Goal: Information Seeking & Learning: Find specific page/section

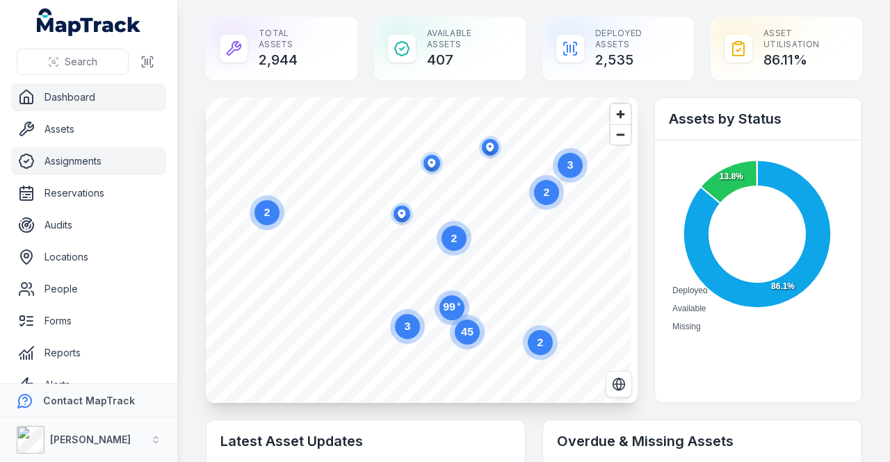
click at [88, 158] on link "Assignments" at bounding box center [88, 161] width 155 height 28
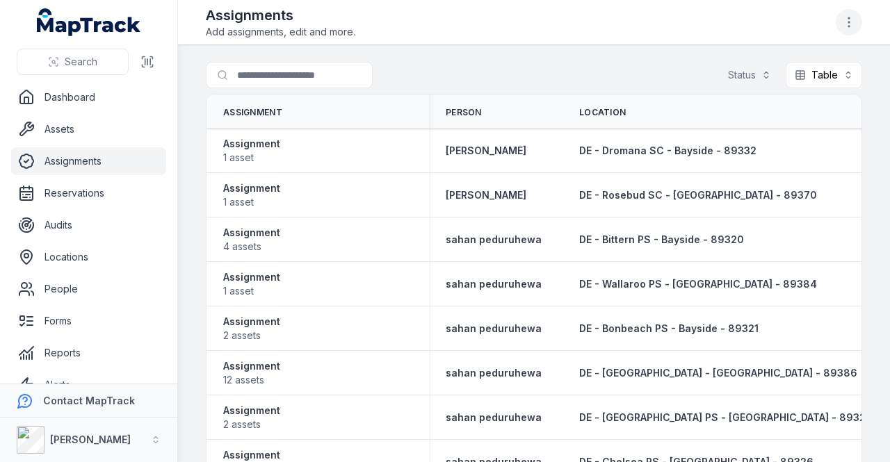
click at [857, 26] on button "button" at bounding box center [848, 22] width 26 height 26
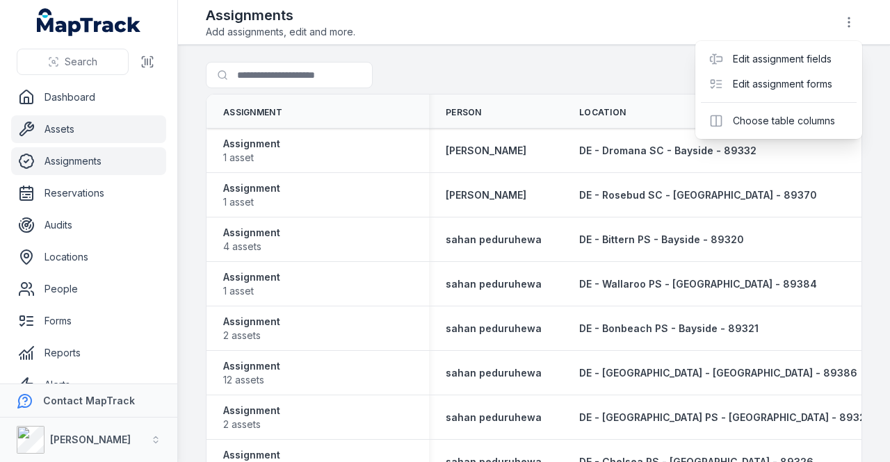
click at [50, 127] on div "Search Dashboard Assets Assignments Reservations Audits Locations People Forms …" at bounding box center [445, 231] width 890 height 462
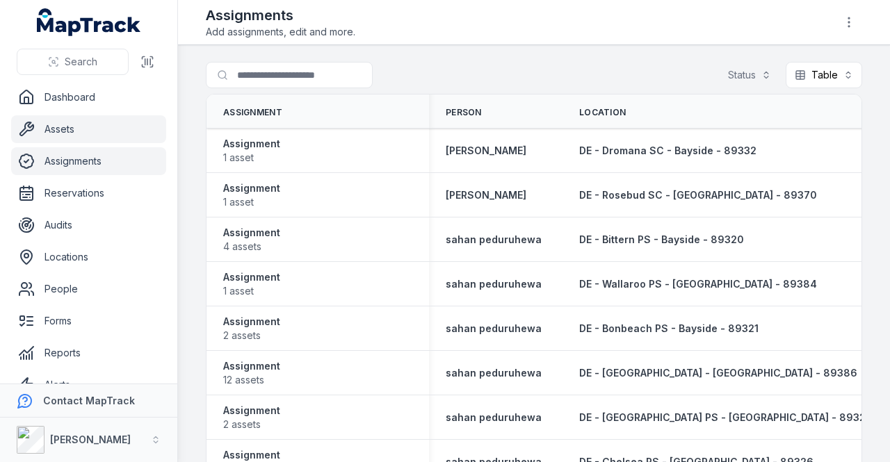
click at [63, 131] on link "Assets" at bounding box center [88, 129] width 155 height 28
click at [65, 131] on link "Assets" at bounding box center [88, 129] width 155 height 28
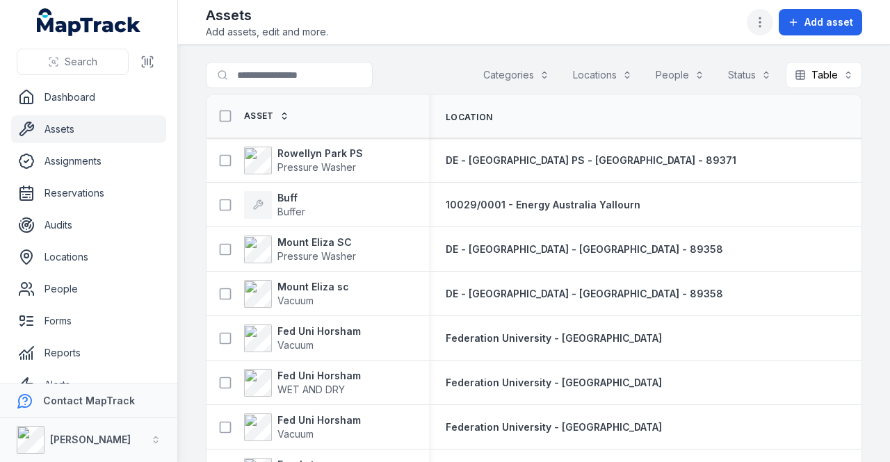
click at [760, 19] on icon "button" at bounding box center [760, 22] width 14 height 14
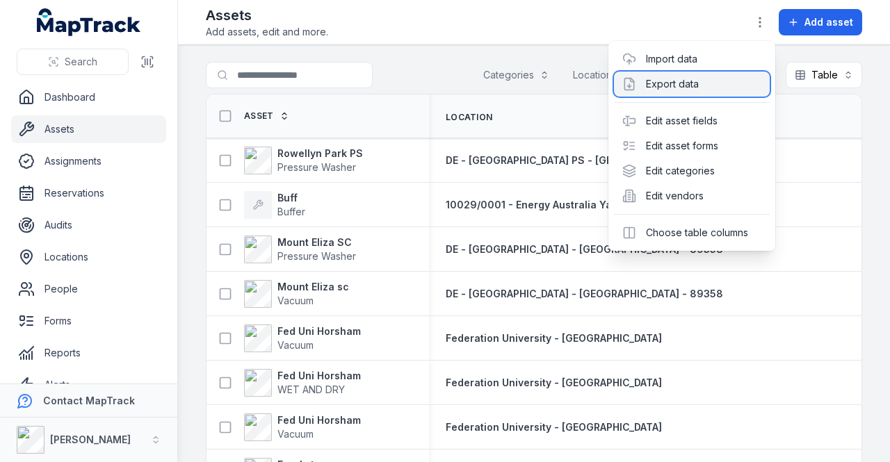
click at [684, 88] on div "Export data" at bounding box center [692, 84] width 156 height 25
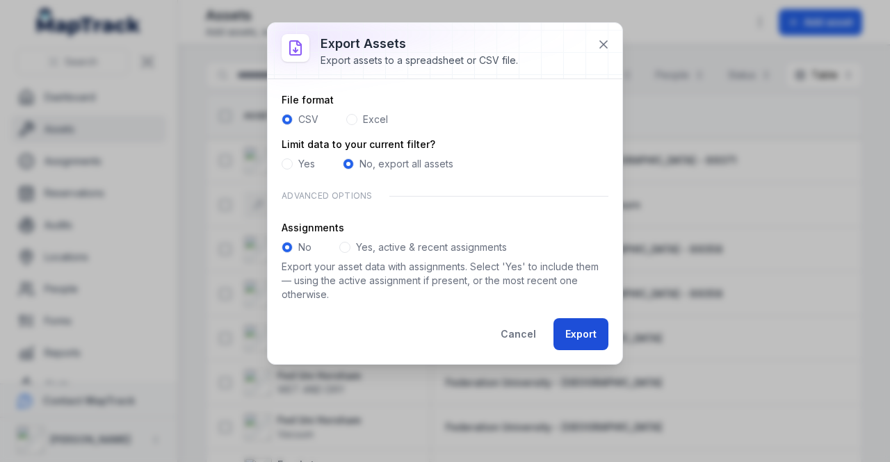
click at [582, 336] on button "Export" at bounding box center [580, 334] width 55 height 32
click at [587, 339] on button "Export" at bounding box center [580, 334] width 55 height 32
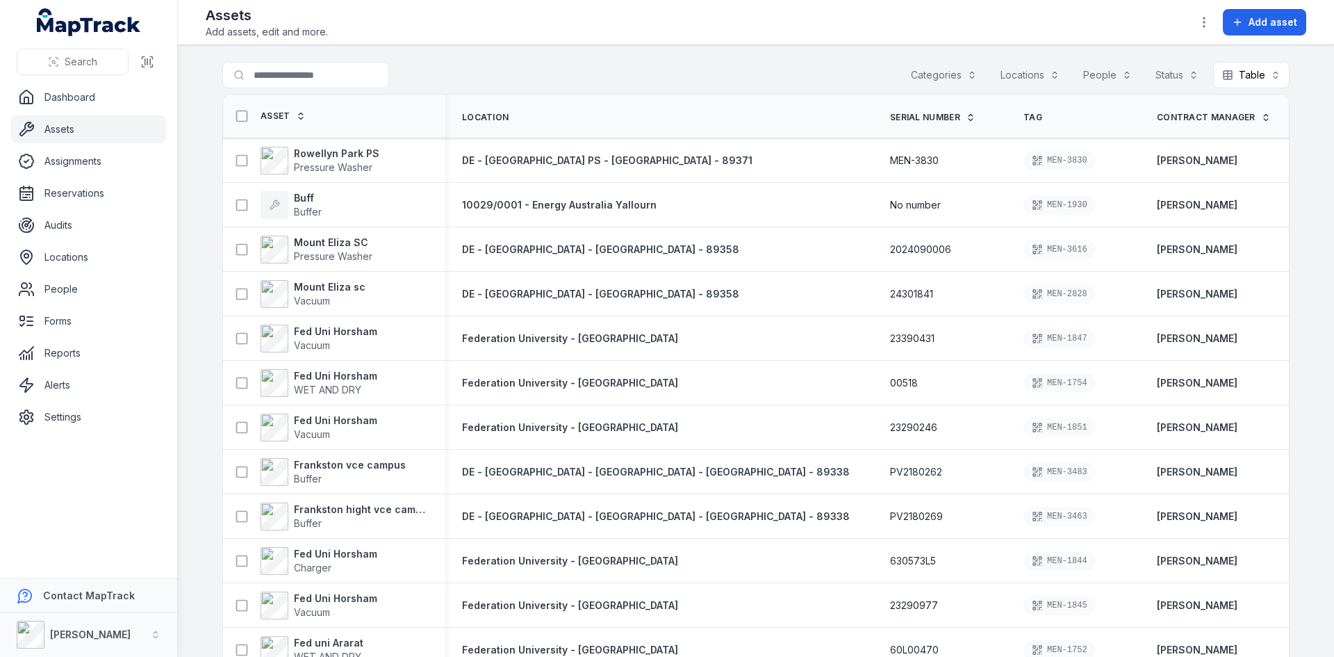
click at [451, 57] on main "Search for assets Categories Locations People Status Table ***** Asset Location…" at bounding box center [756, 351] width 1157 height 612
click at [77, 106] on link "Dashboard" at bounding box center [88, 97] width 155 height 28
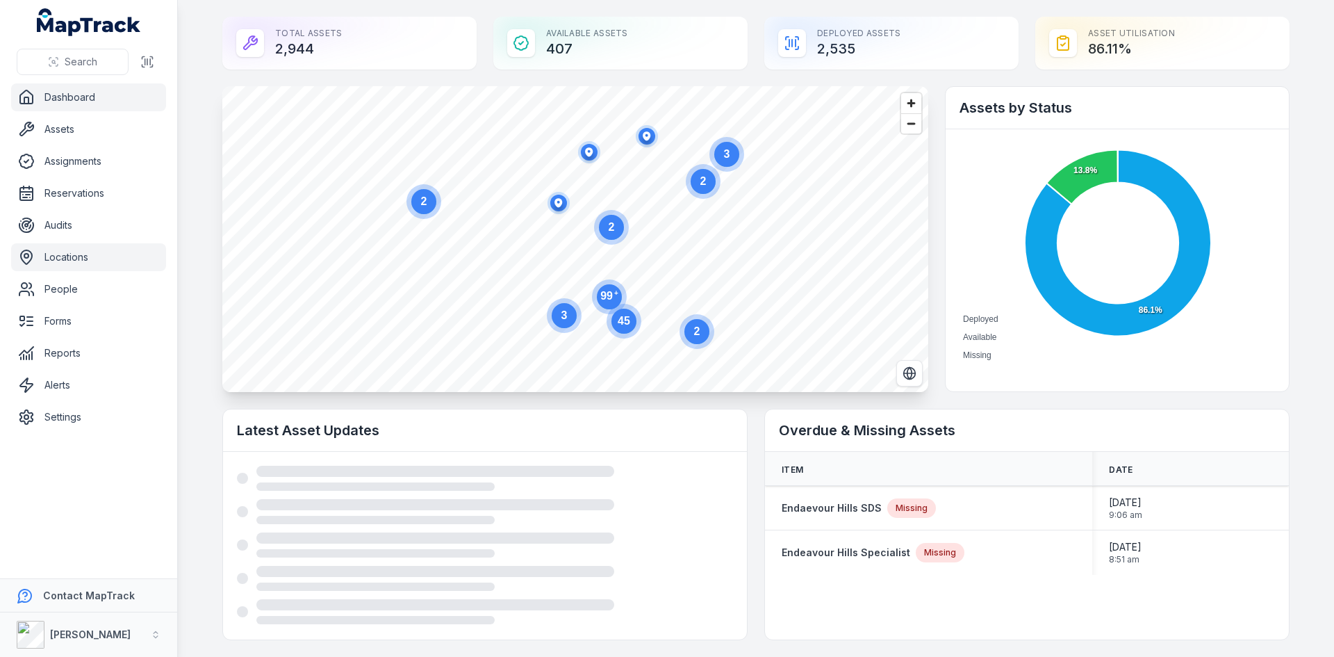
click at [77, 259] on link "Locations" at bounding box center [88, 257] width 155 height 28
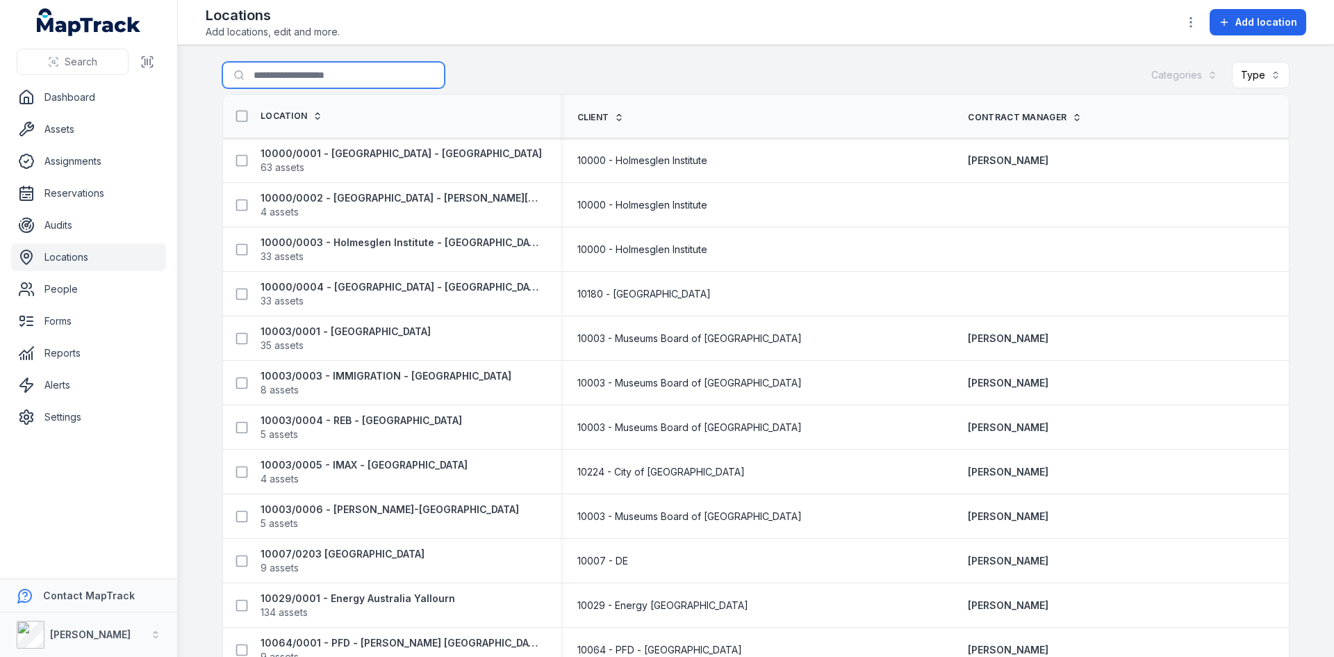
click at [300, 79] on input "Search for locations" at bounding box center [333, 75] width 222 height 26
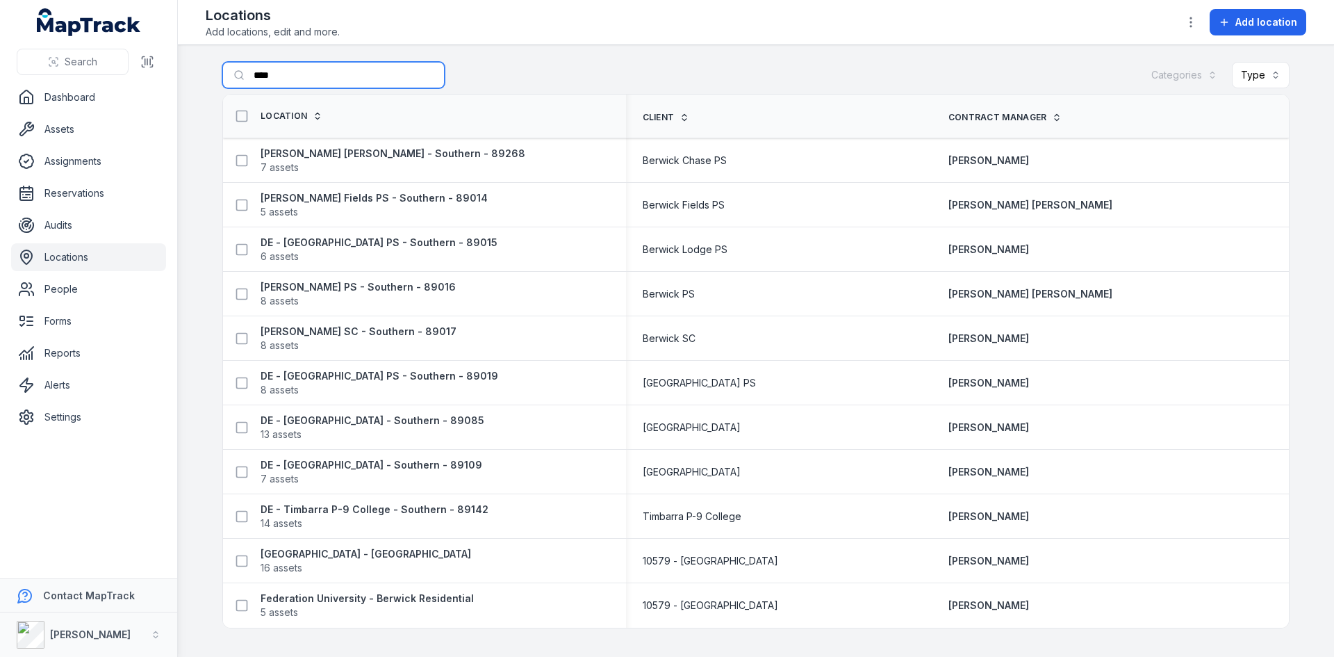
type input "****"
click at [68, 59] on span "Search" at bounding box center [81, 62] width 33 height 14
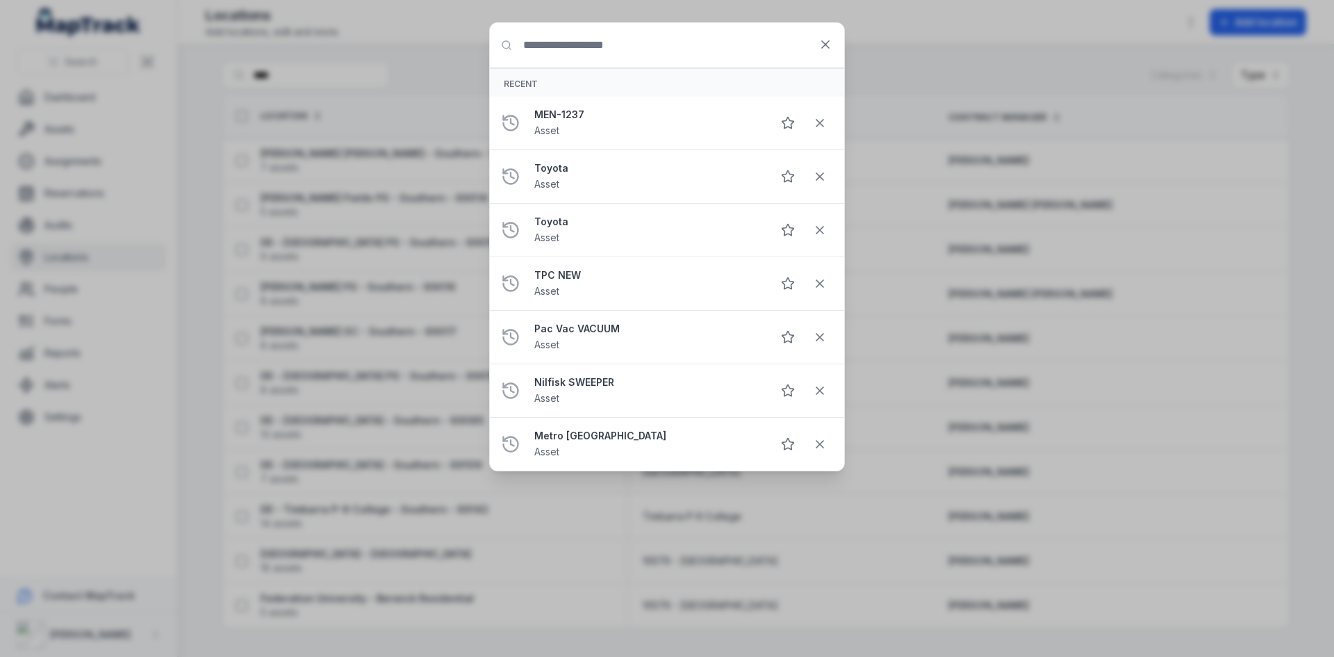
click at [557, 40] on input "Search for anything" at bounding box center [667, 45] width 354 height 44
type input "**********"
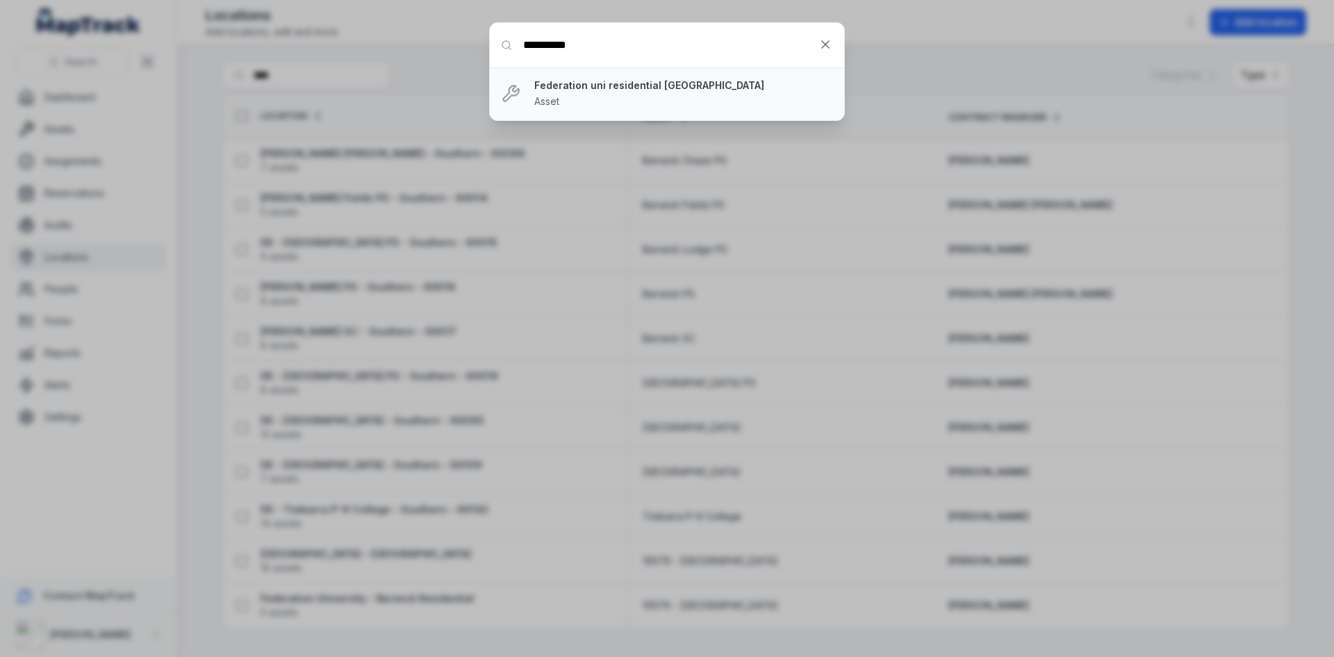
click at [571, 92] on div "Federation uni residential Berwick Asset" at bounding box center [683, 94] width 299 height 31
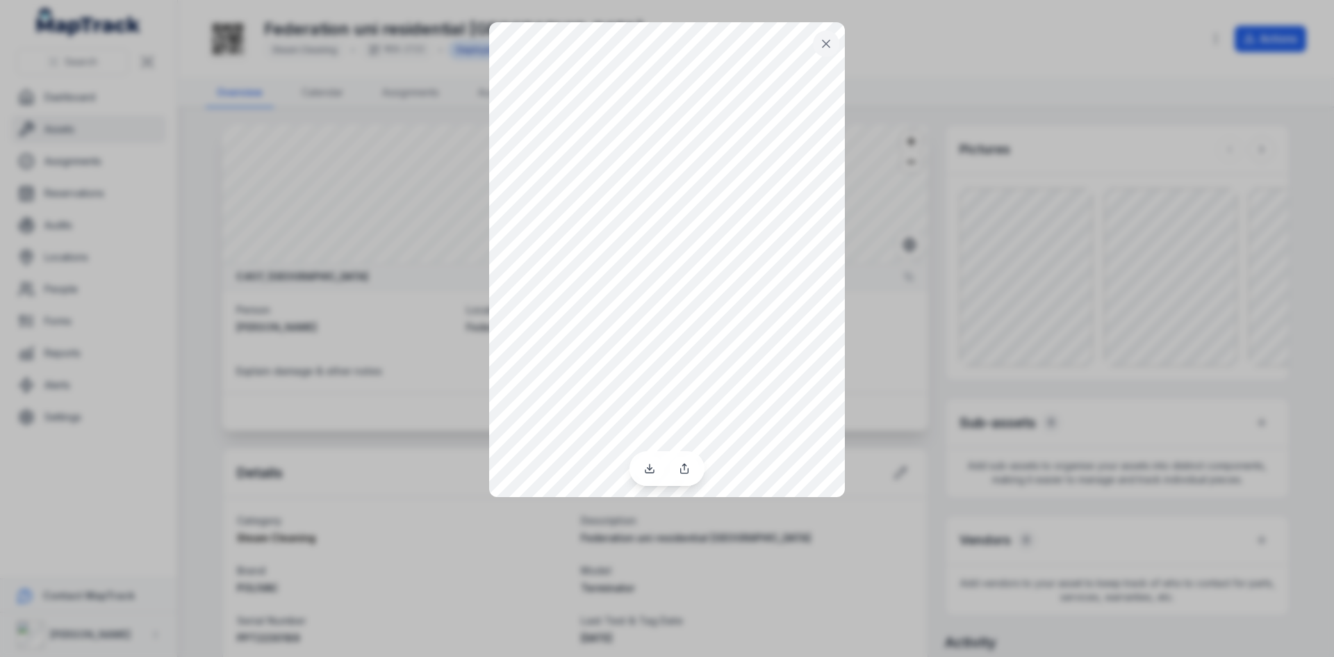
click at [889, 313] on div at bounding box center [667, 328] width 1334 height 657
click at [826, 47] on icon at bounding box center [826, 44] width 14 height 14
click at [828, 47] on icon at bounding box center [826, 44] width 14 height 14
click at [816, 50] on button at bounding box center [826, 44] width 26 height 26
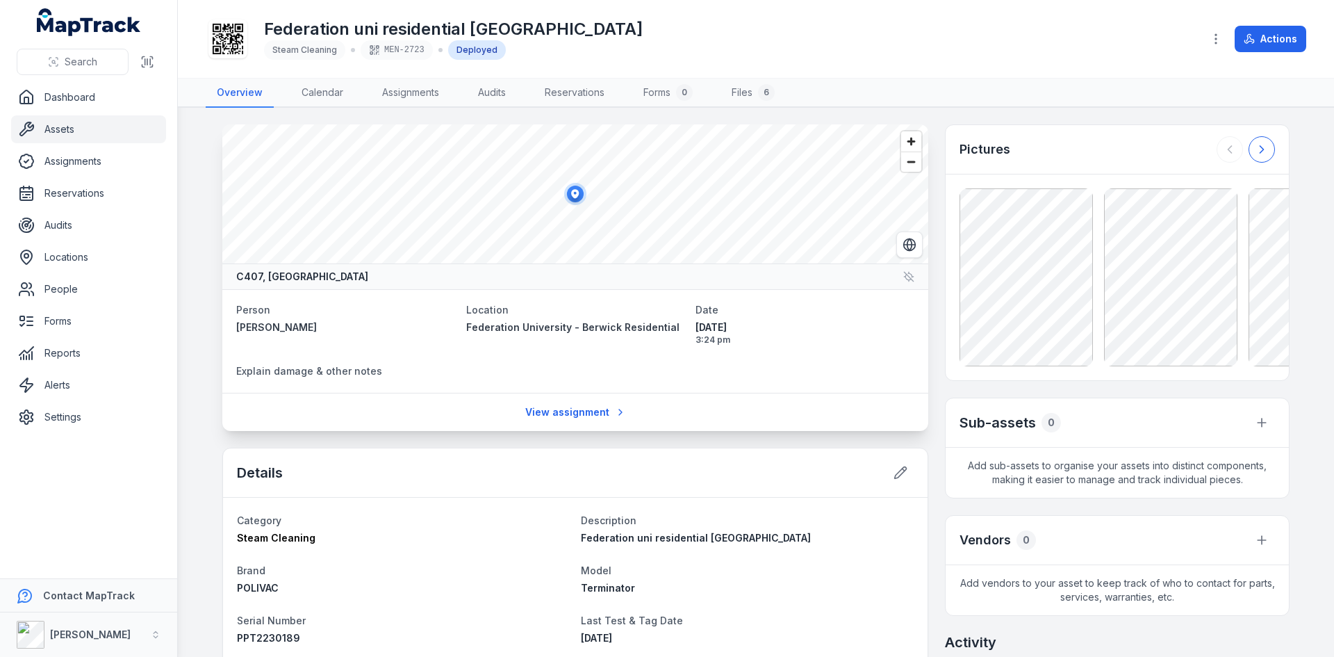
click at [889, 142] on icon at bounding box center [1262, 149] width 14 height 14
click at [889, 143] on icon at bounding box center [1262, 149] width 14 height 14
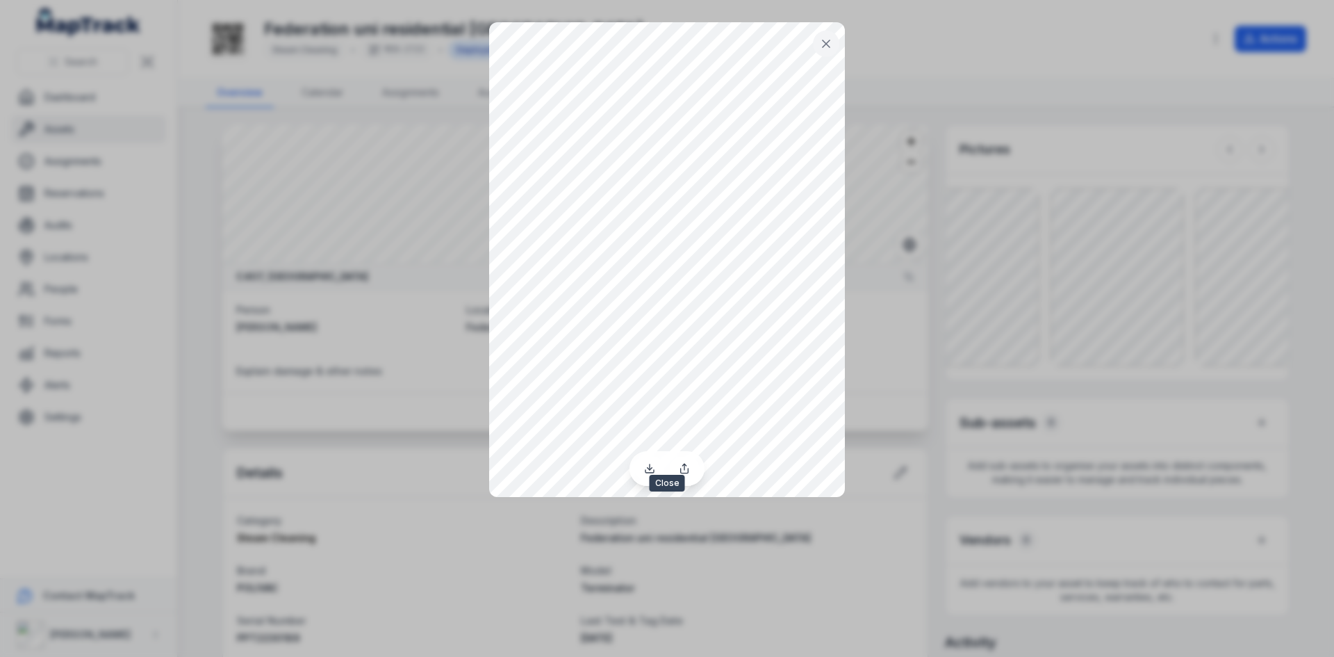
click at [821, 49] on icon at bounding box center [826, 44] width 14 height 14
click at [819, 40] on icon at bounding box center [826, 44] width 14 height 14
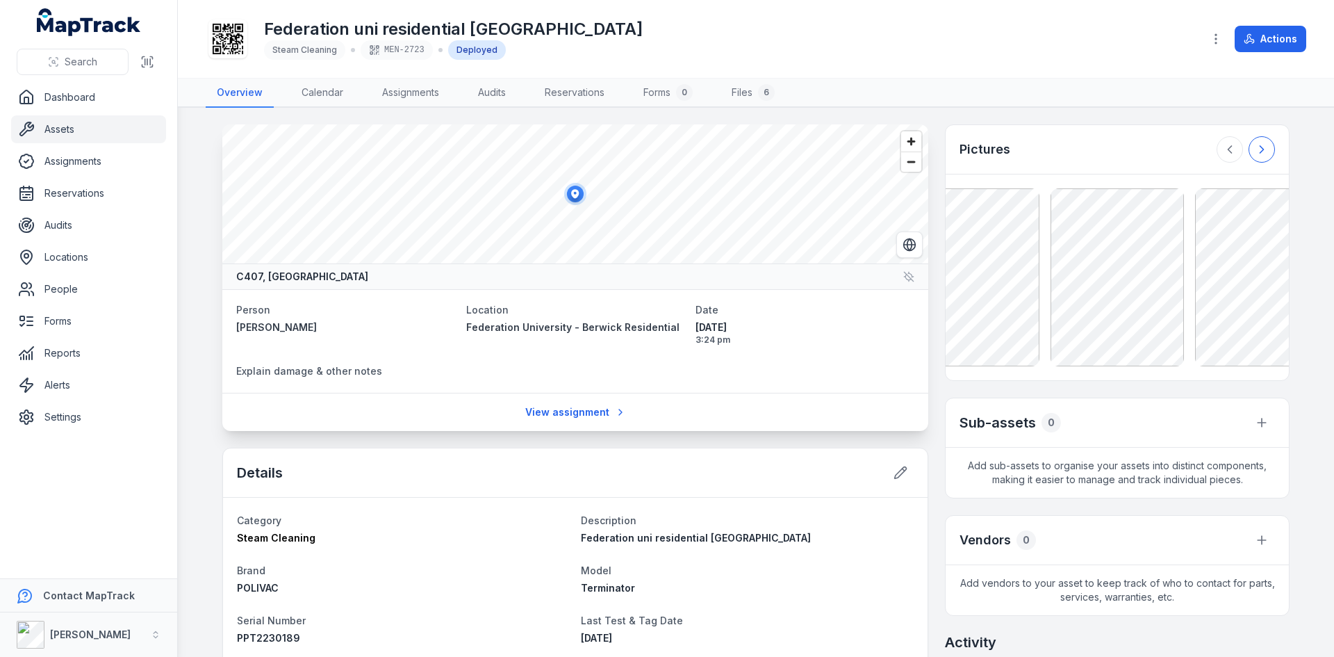
click at [889, 152] on icon at bounding box center [1262, 149] width 14 height 14
click at [889, 152] on div at bounding box center [1246, 149] width 58 height 26
click at [889, 147] on button at bounding box center [1230, 149] width 26 height 26
click at [889, 150] on icon at bounding box center [1230, 149] width 14 height 14
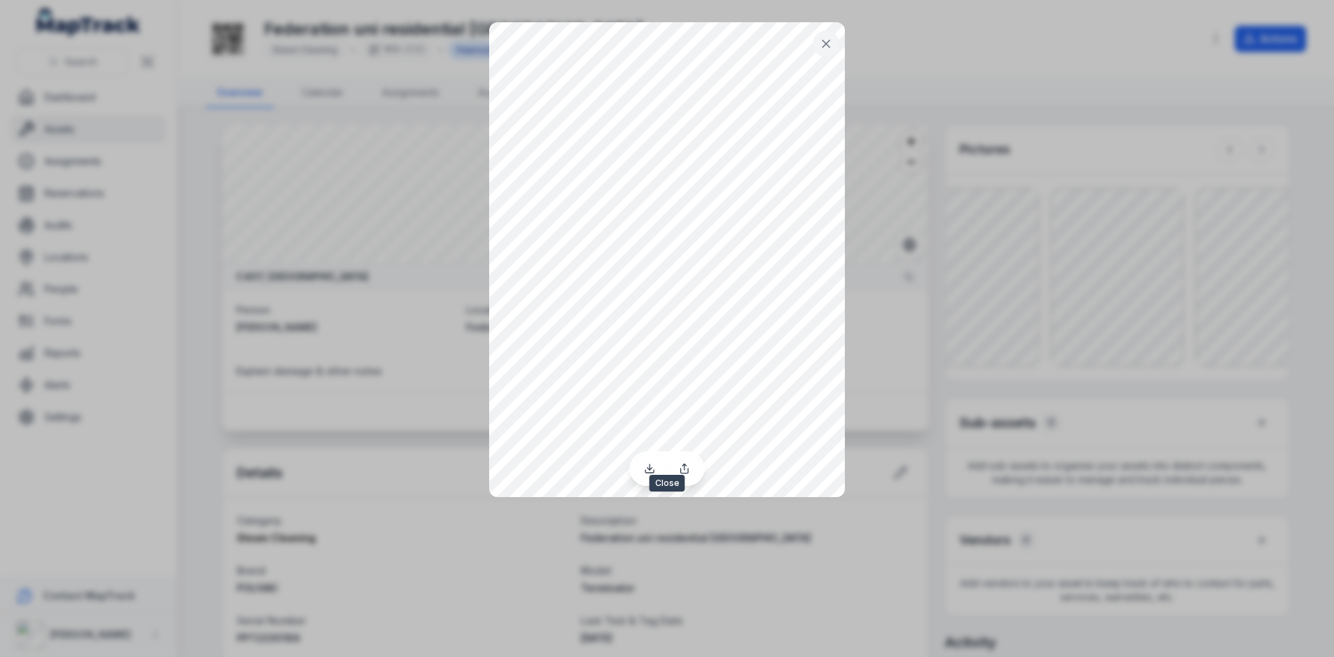
click at [819, 47] on button at bounding box center [826, 44] width 26 height 26
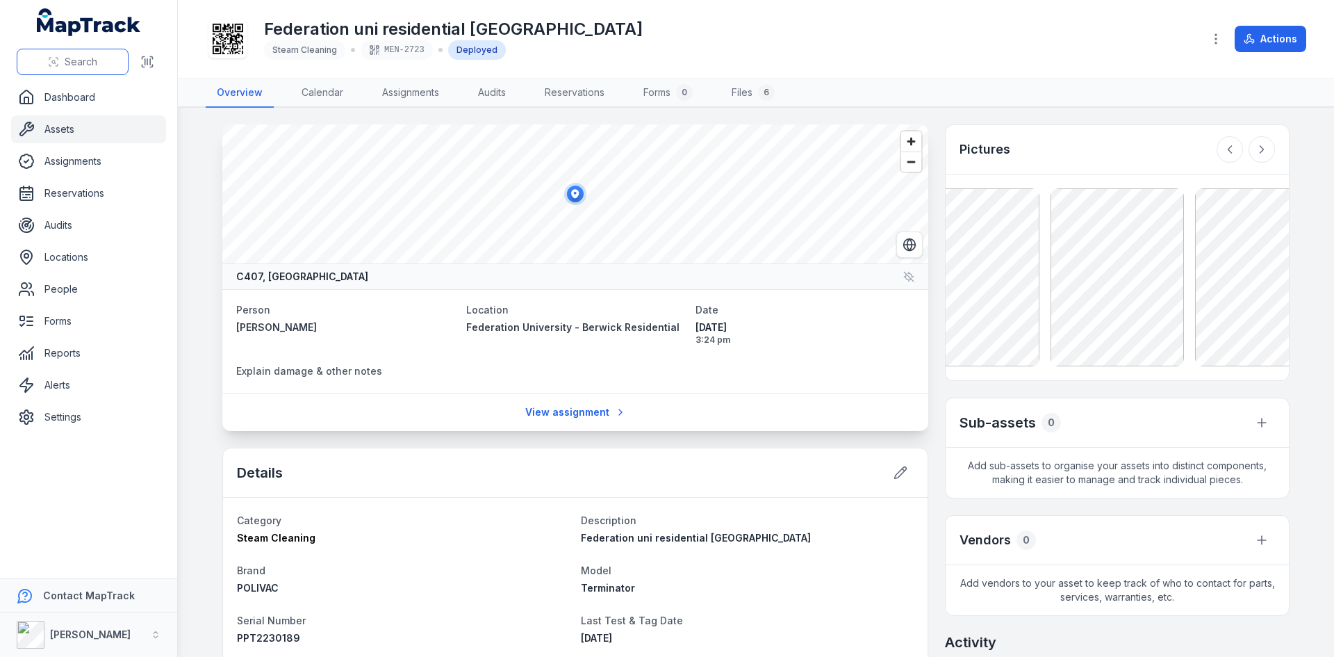
click at [92, 58] on span "Search" at bounding box center [81, 62] width 33 height 14
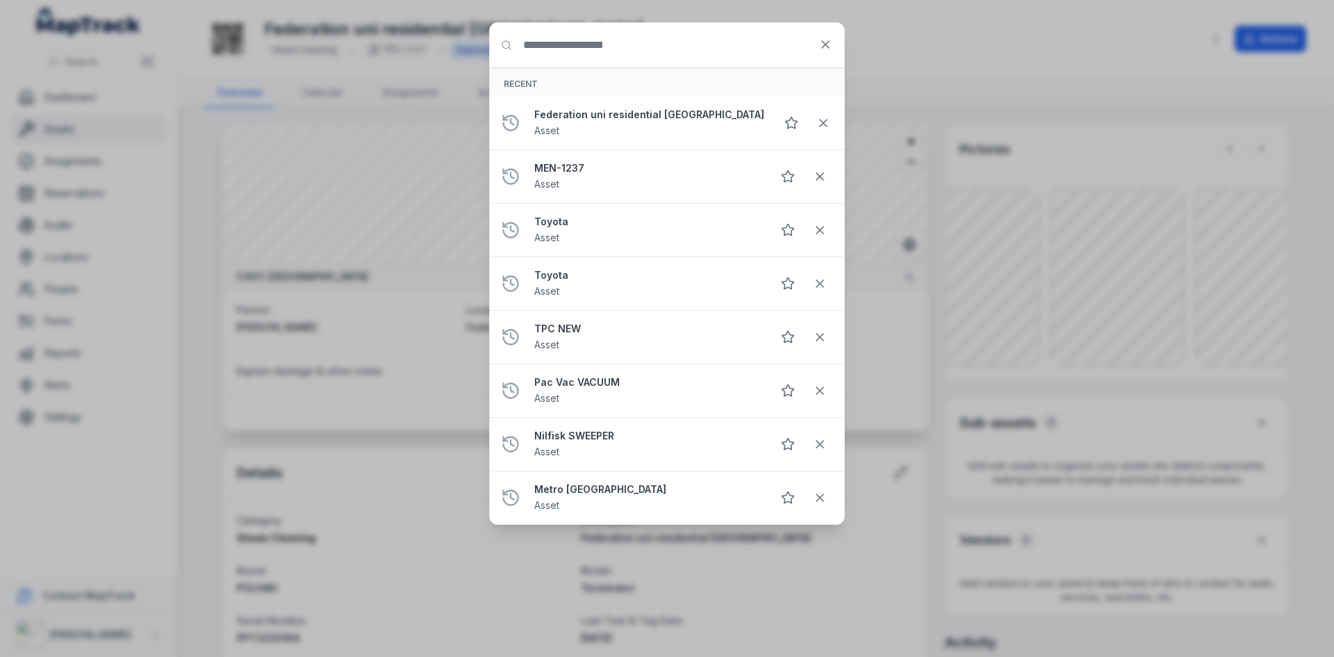
click at [564, 46] on input "Search for anything" at bounding box center [667, 45] width 354 height 44
type input "********"
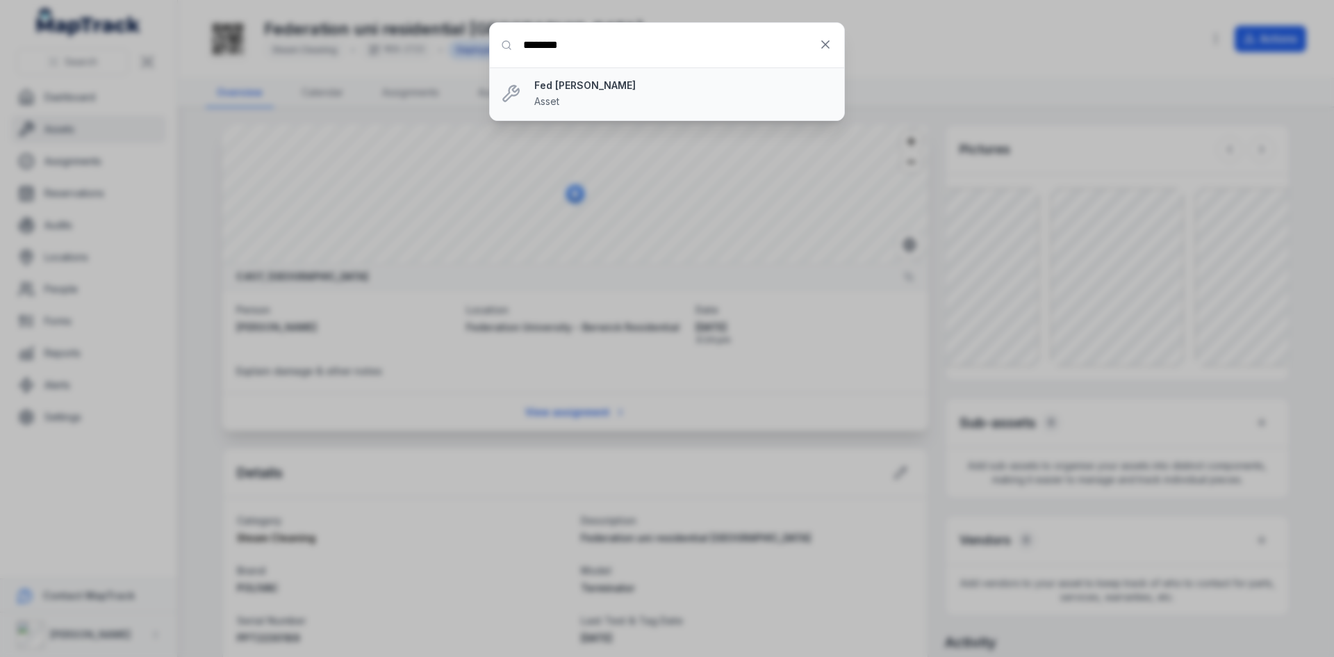
click at [619, 95] on div "Fed Uni [PERSON_NAME] Asset" at bounding box center [683, 94] width 299 height 31
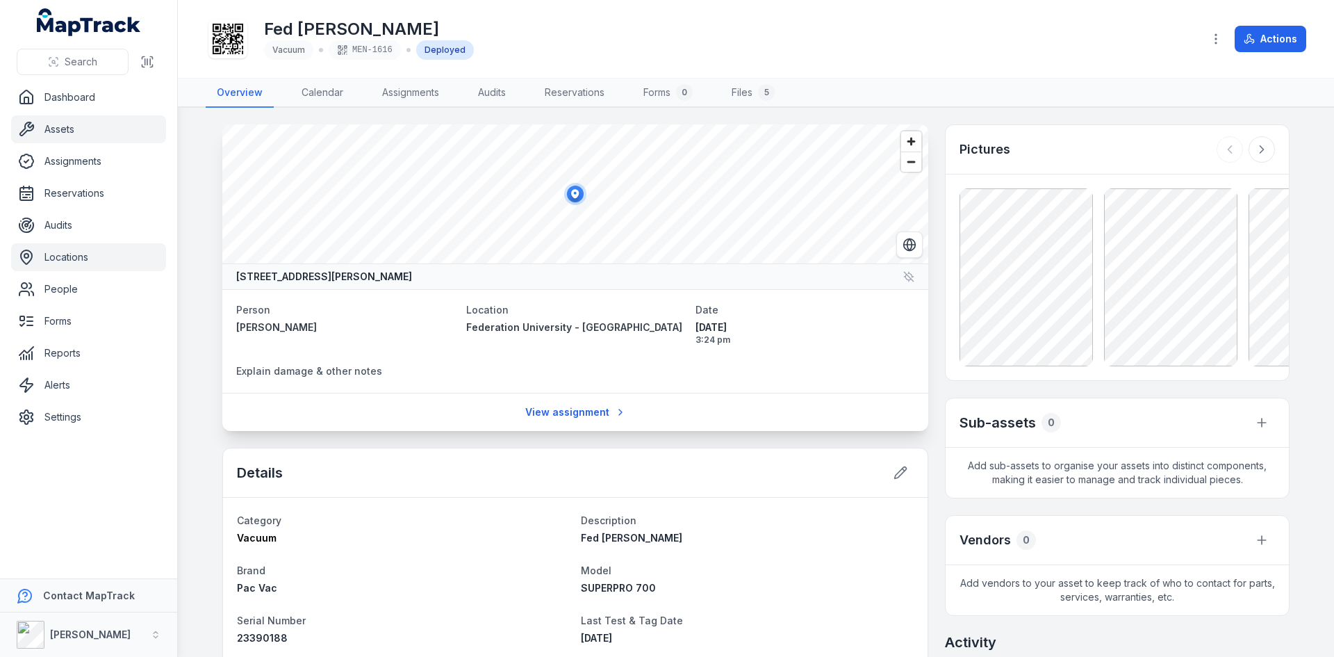
click at [70, 264] on link "Locations" at bounding box center [88, 257] width 155 height 28
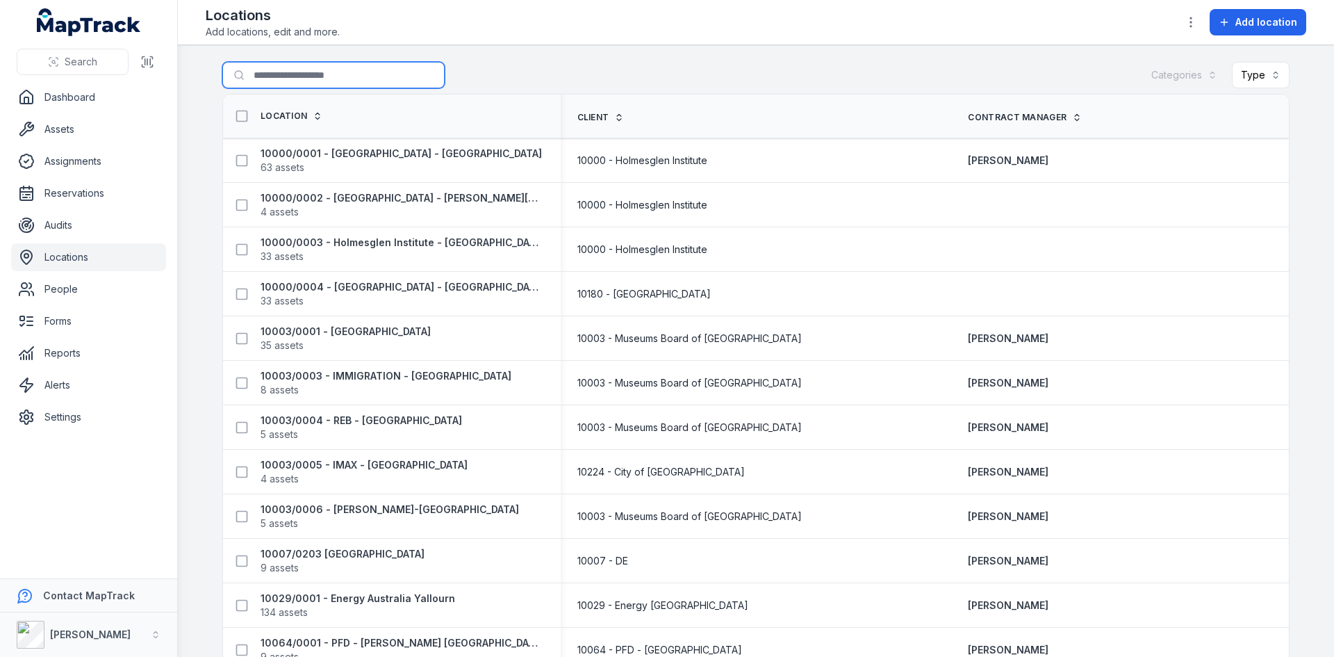
click at [334, 76] on input "Search for locations" at bounding box center [333, 75] width 222 height 26
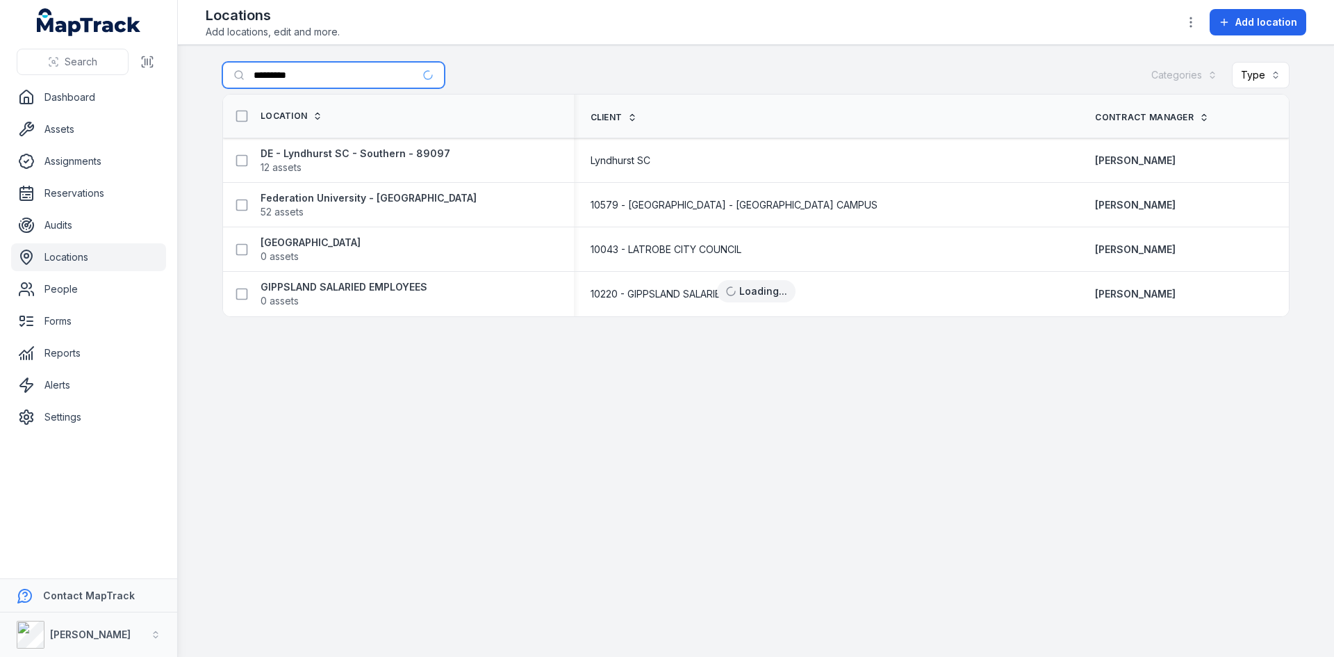
type input "*********"
click at [289, 197] on strong "Federation University - [GEOGRAPHIC_DATA]" at bounding box center [369, 198] width 216 height 14
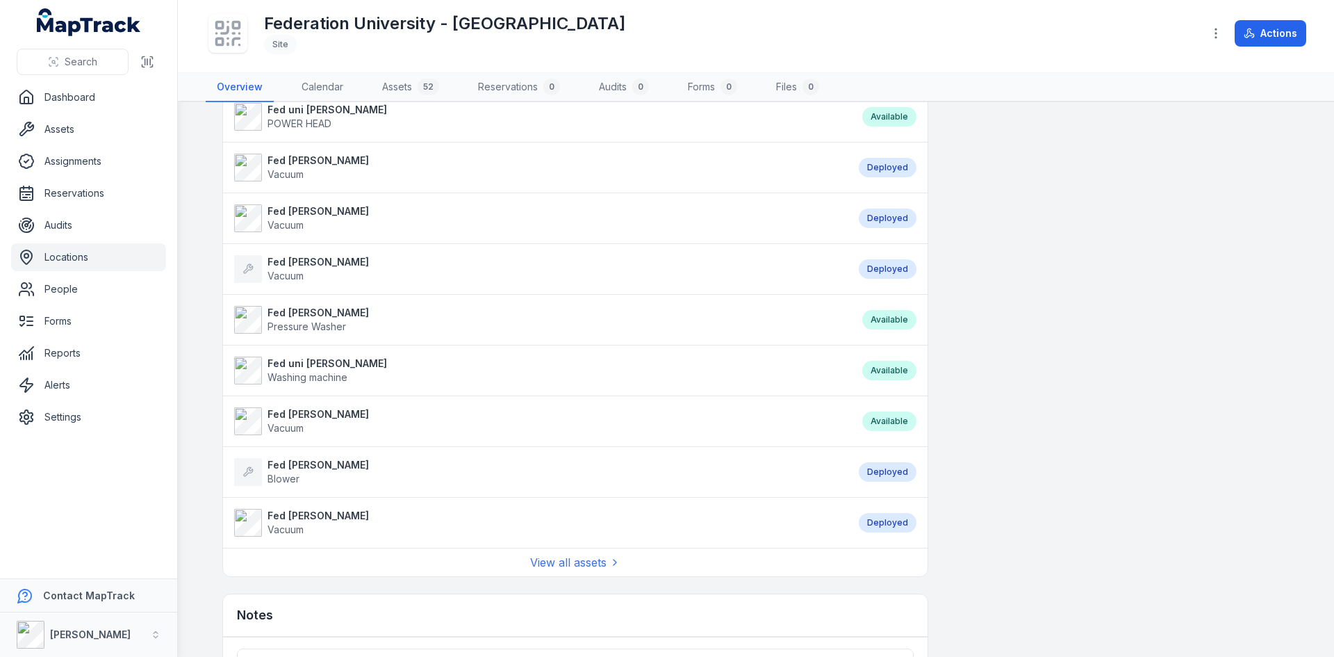
scroll to position [904, 0]
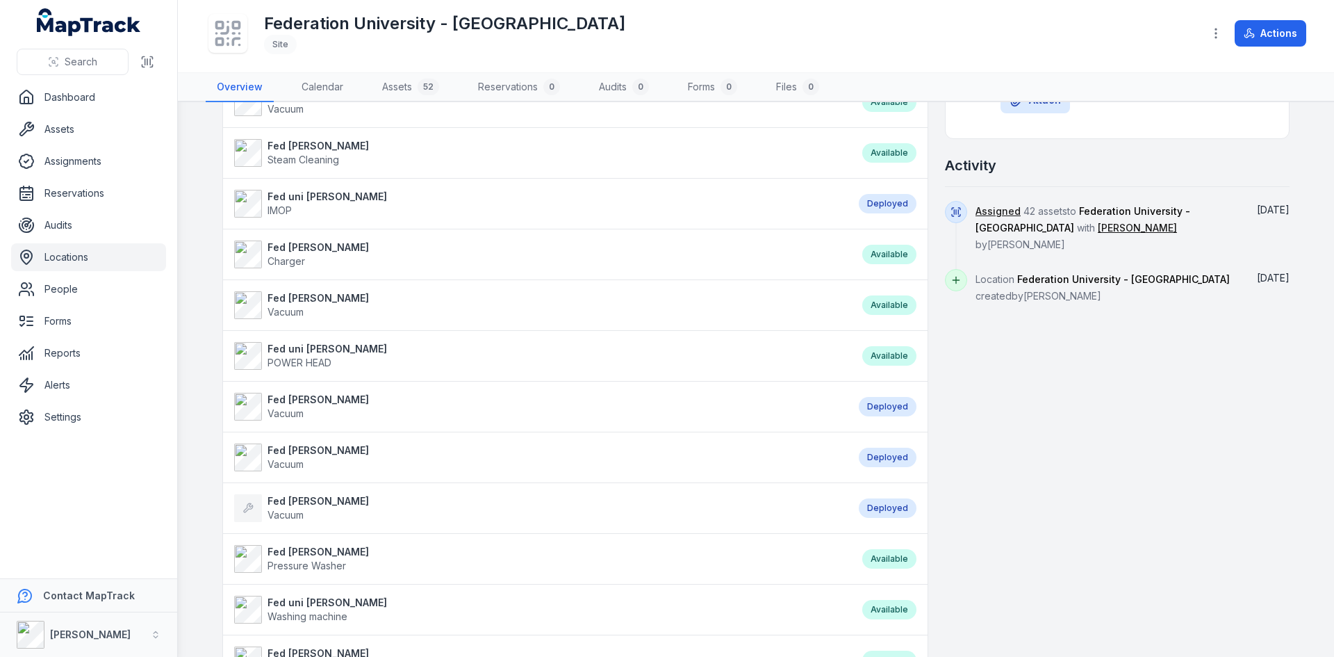
scroll to position [834, 0]
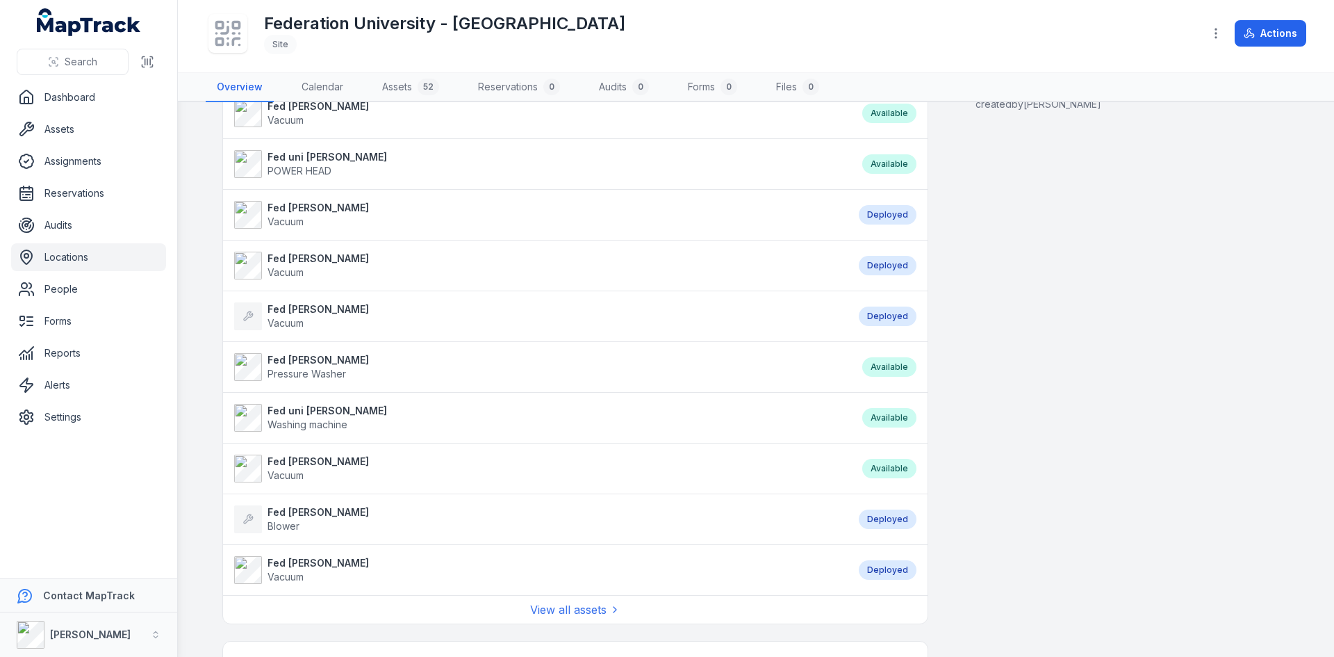
click at [326, 462] on strong "Fed [PERSON_NAME]" at bounding box center [318, 512] width 101 height 14
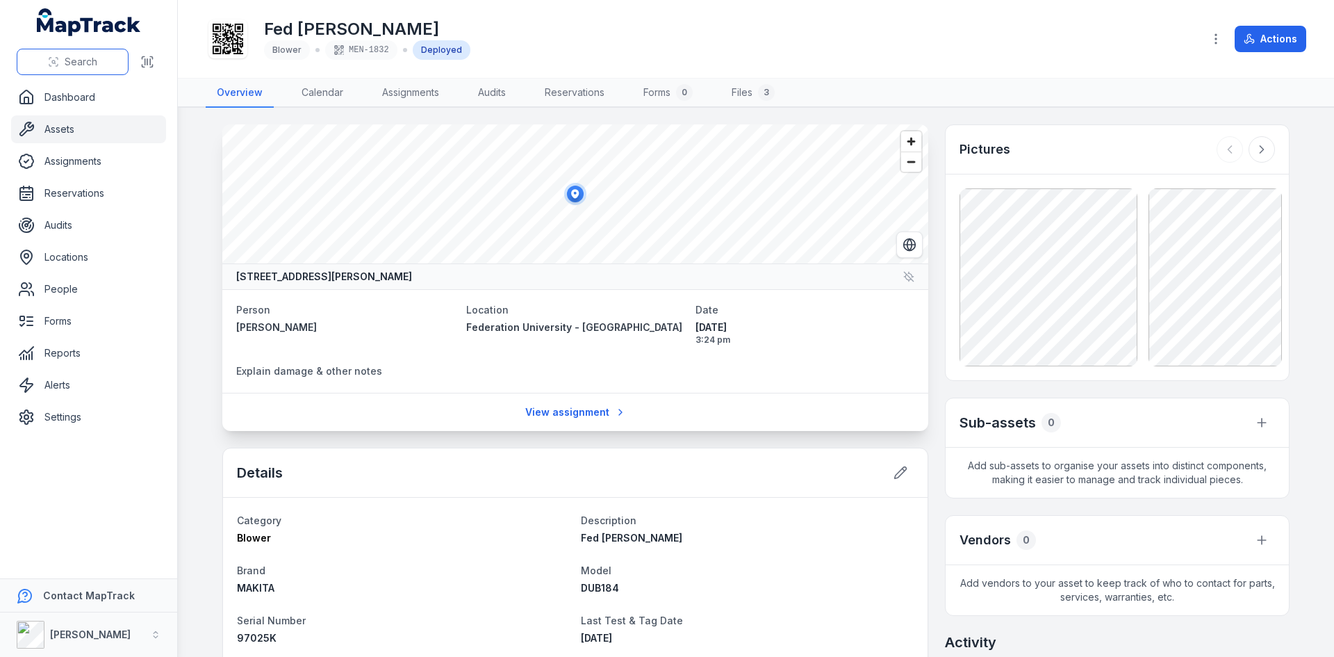
click at [104, 65] on button "Search" at bounding box center [73, 62] width 112 height 26
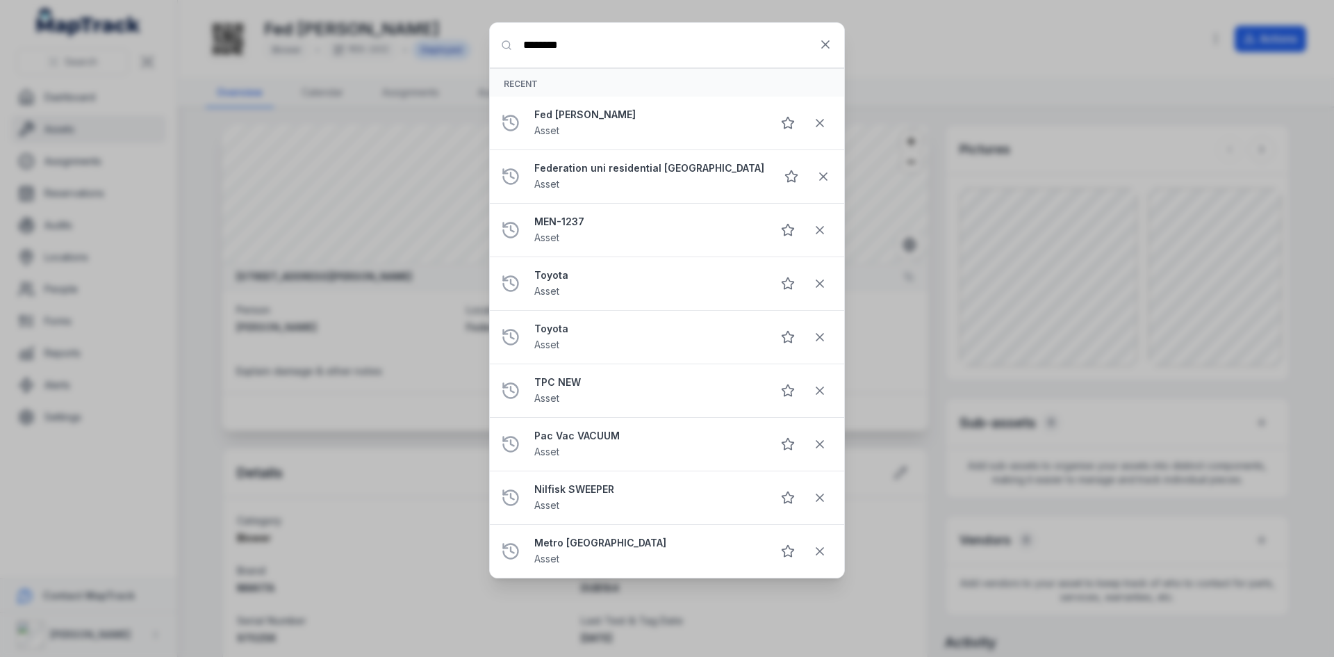
type input "********"
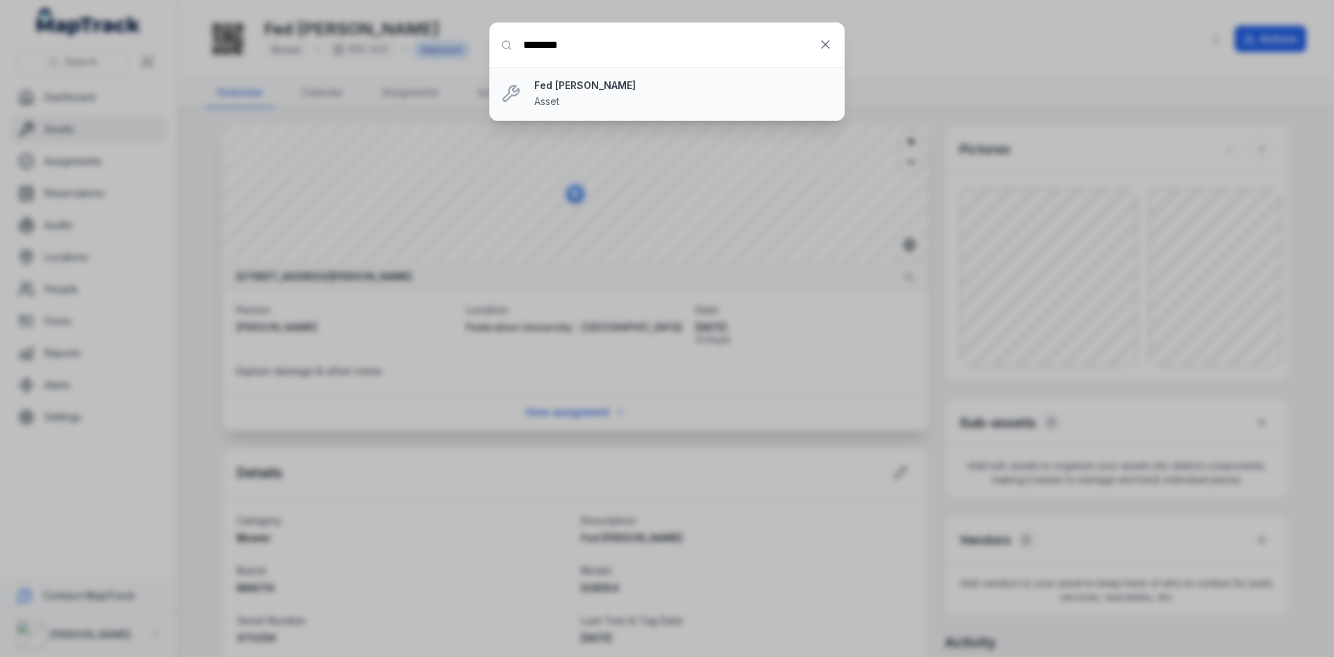
click at [610, 105] on div "Fed Uni [PERSON_NAME] Asset" at bounding box center [683, 94] width 299 height 31
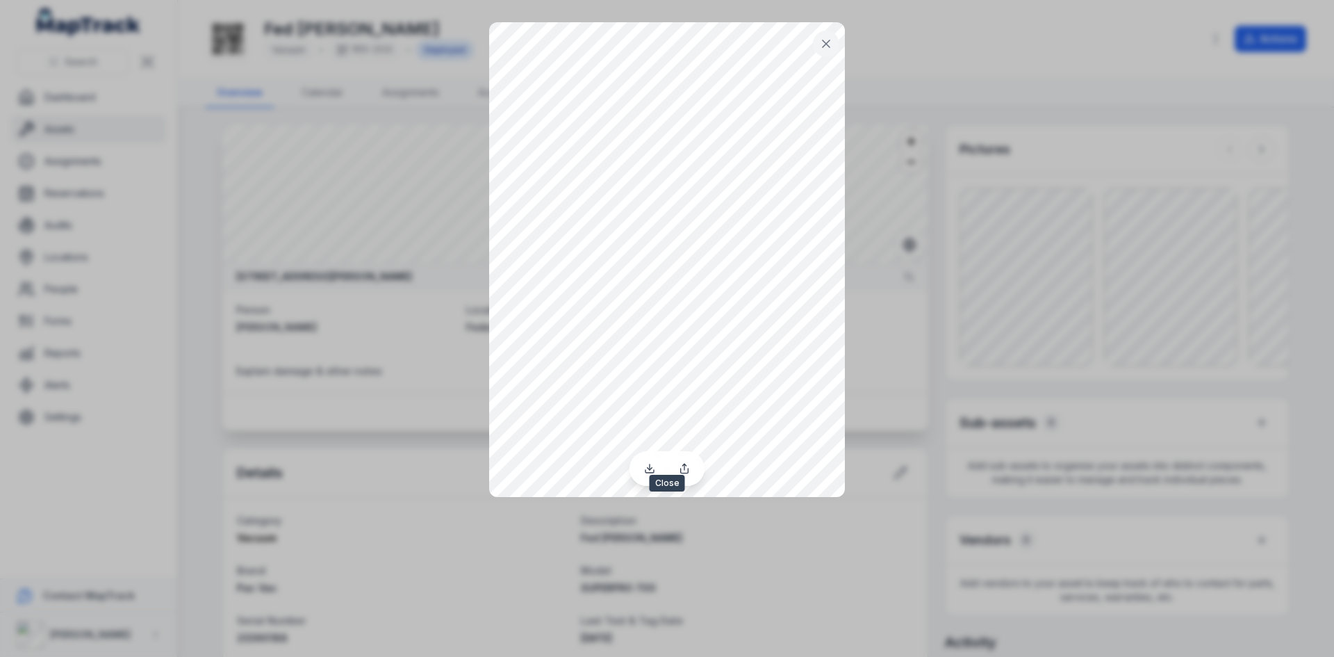
click at [824, 52] on button at bounding box center [826, 44] width 26 height 26
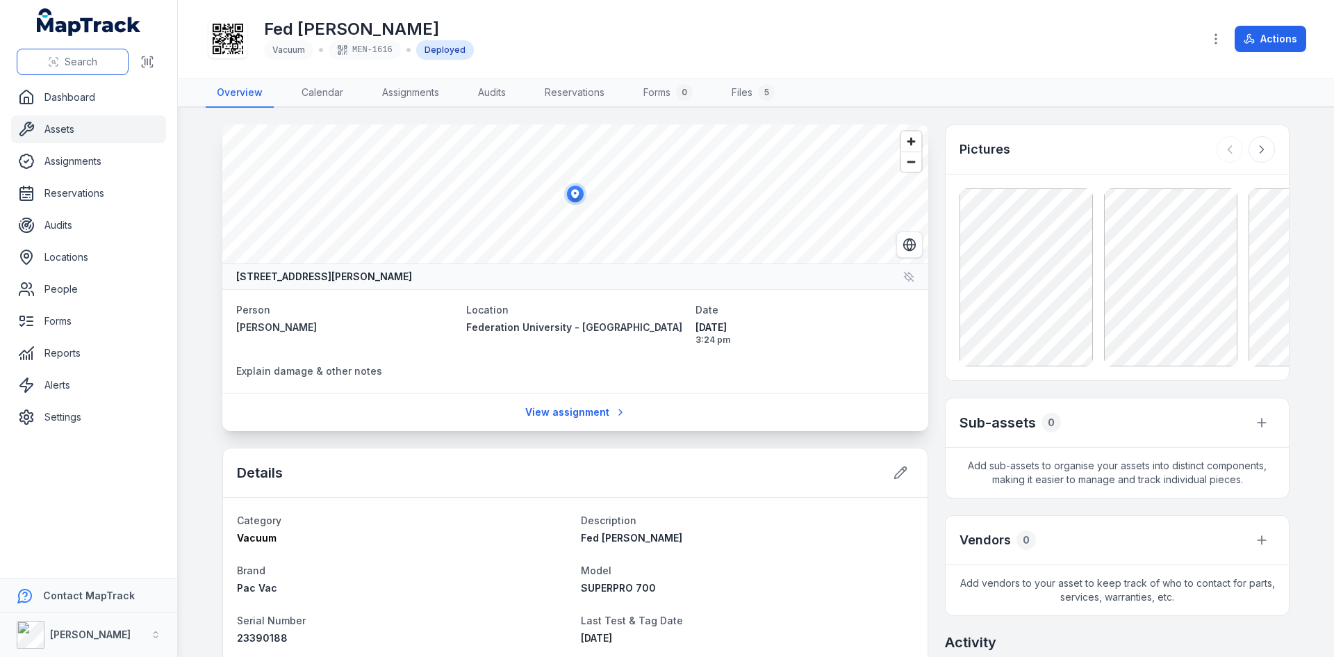
click at [104, 61] on button "Search" at bounding box center [73, 62] width 112 height 26
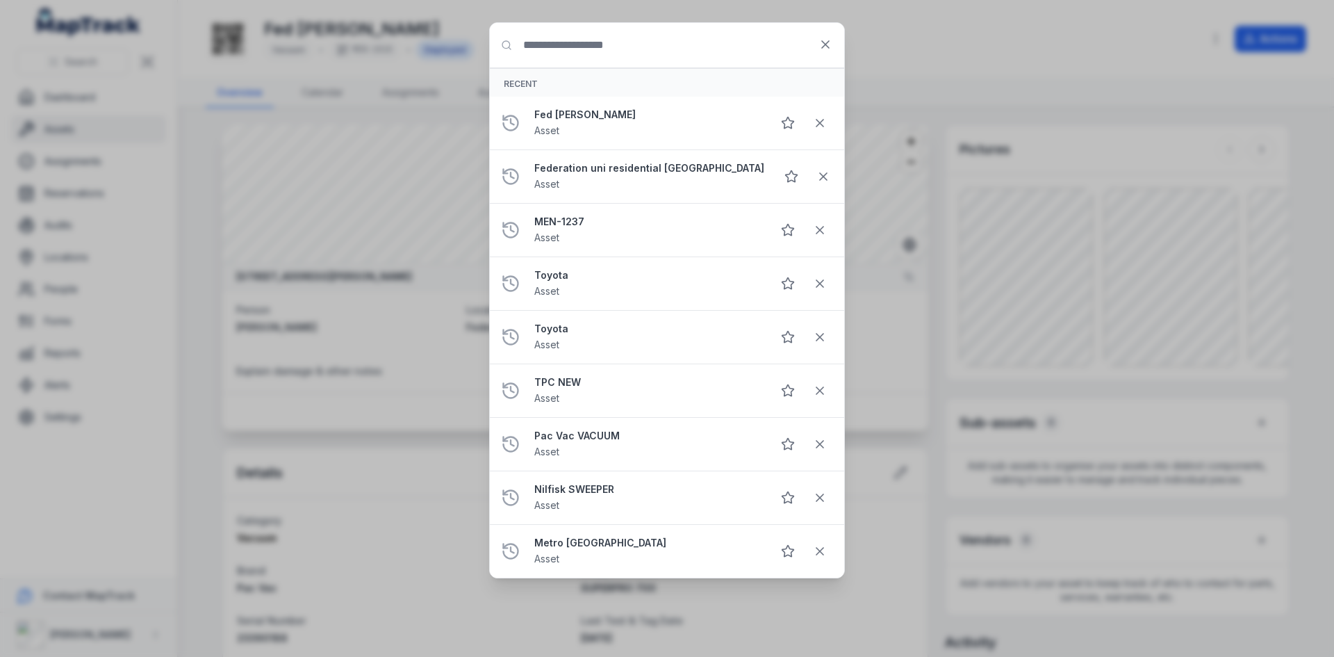
click at [600, 44] on input "Search for anything" at bounding box center [667, 45] width 354 height 44
type input "********"
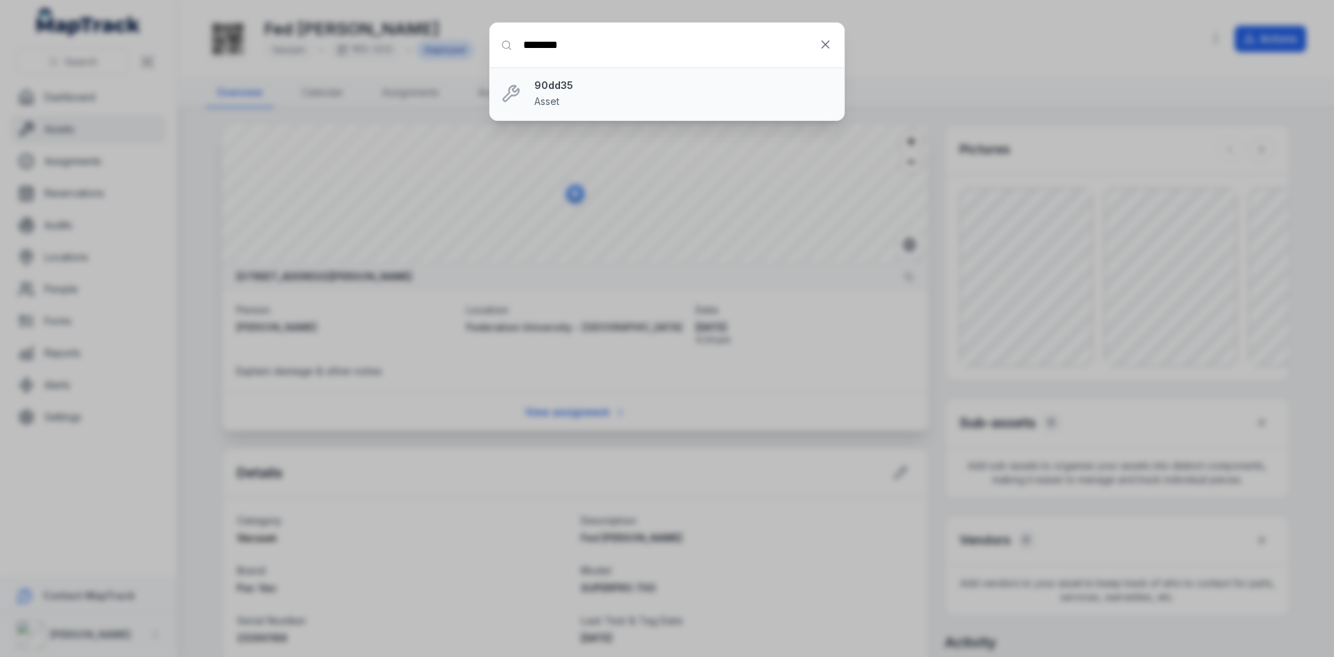
click at [603, 95] on div "90dd35 Asset" at bounding box center [683, 94] width 299 height 31
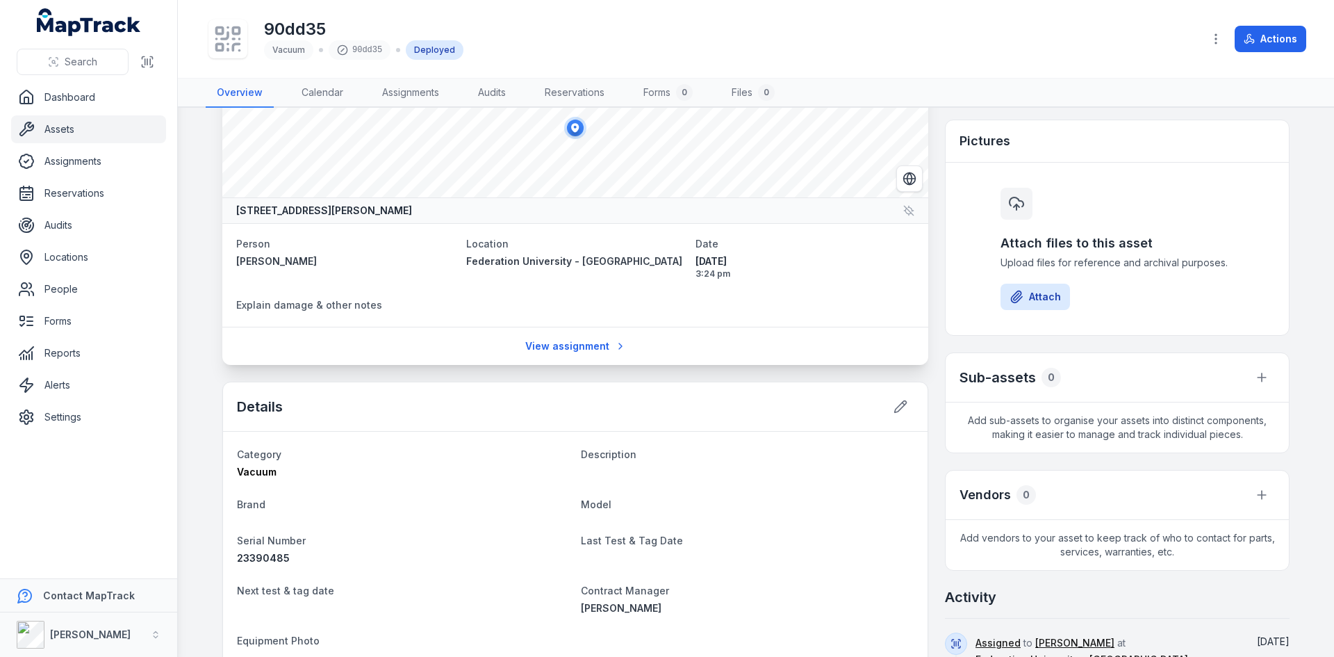
scroll to position [40, 0]
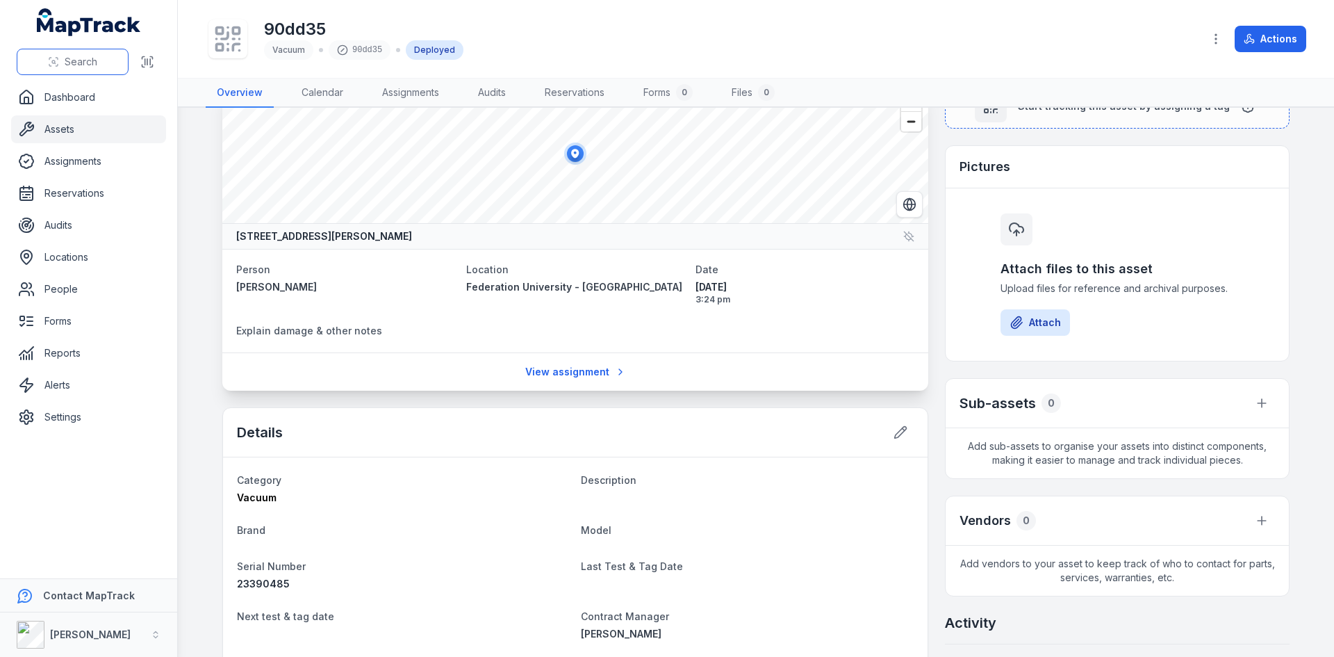
click at [114, 55] on button "Search" at bounding box center [73, 62] width 112 height 26
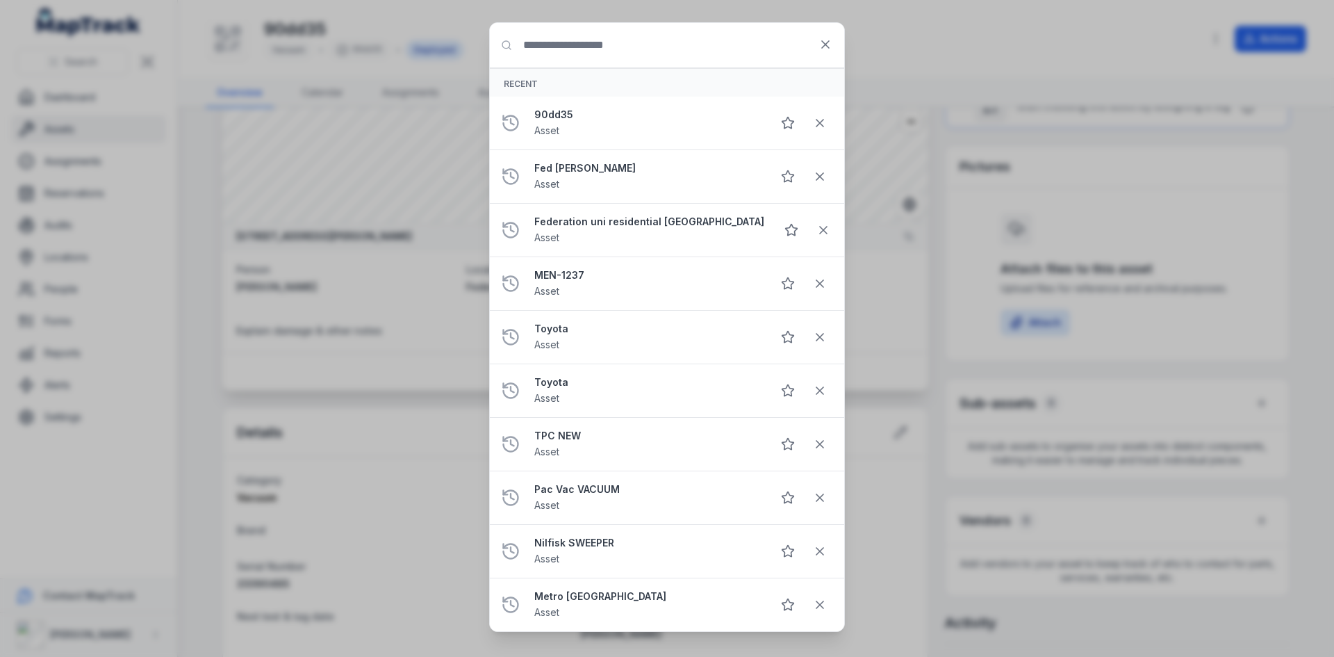
click at [595, 45] on input "Search for anything" at bounding box center [667, 45] width 354 height 44
type input "********"
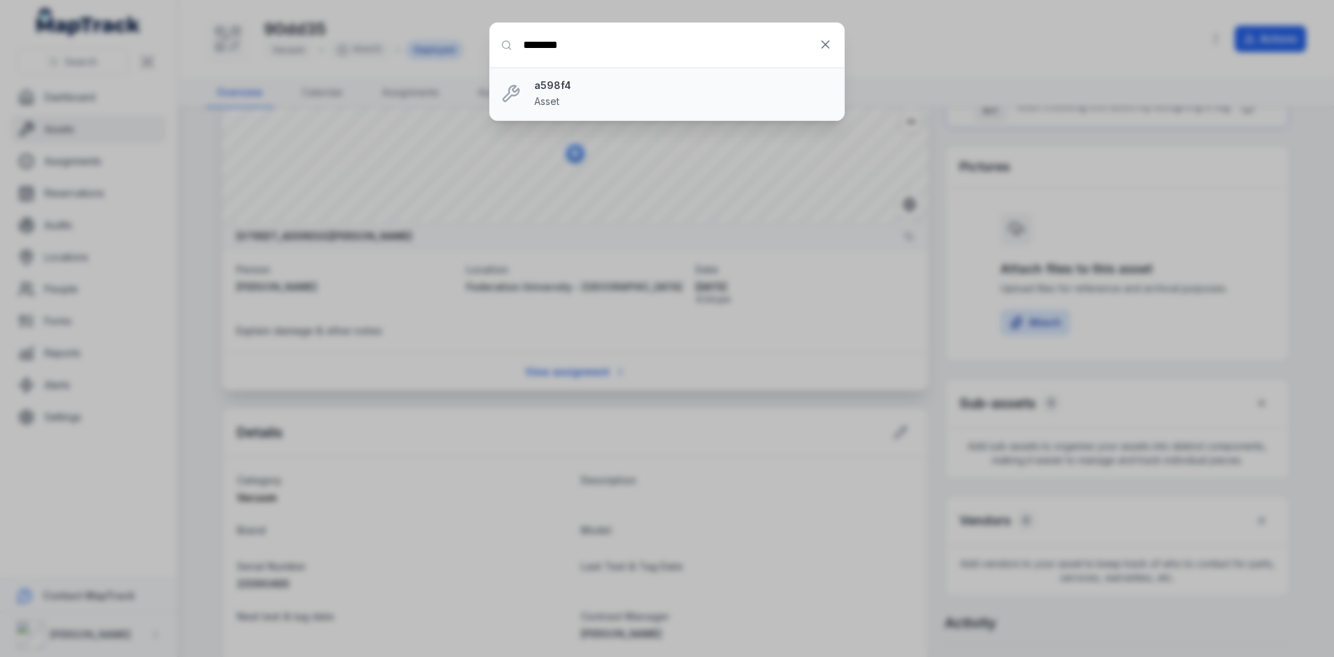
click at [550, 96] on span "Asset" at bounding box center [546, 101] width 25 height 12
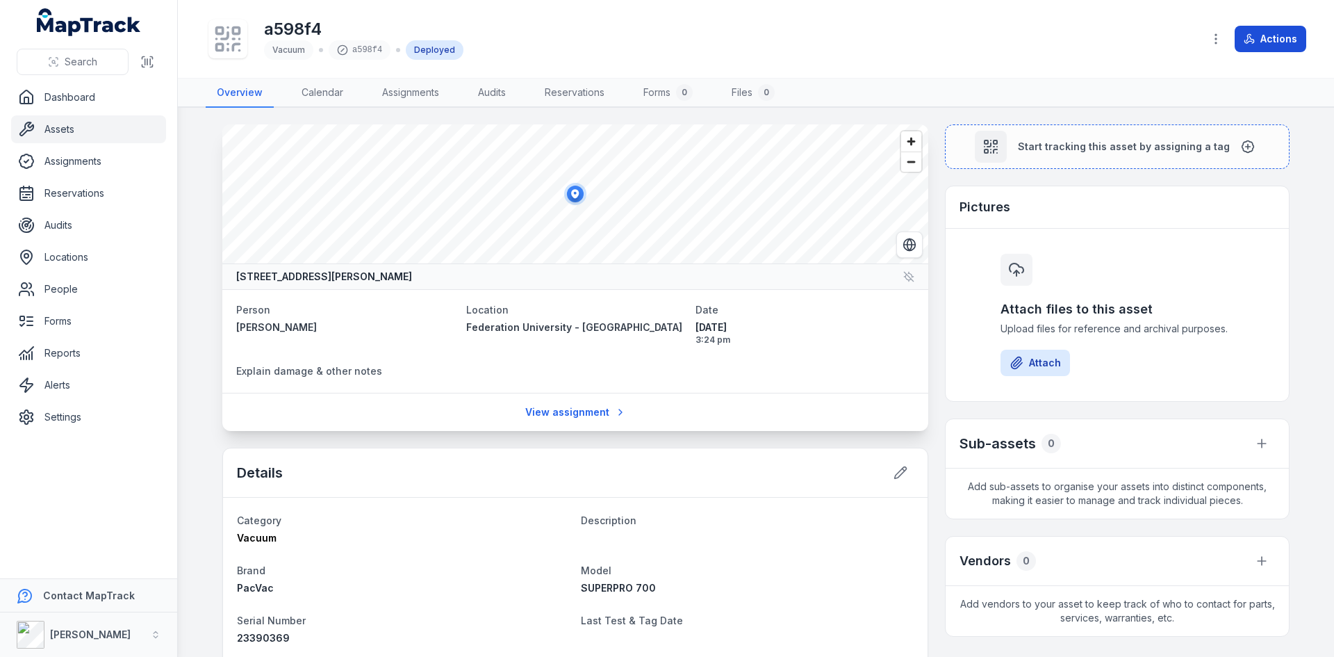
click at [889, 35] on button "Actions" at bounding box center [1271, 39] width 72 height 26
